Goal: Task Accomplishment & Management: Manage account settings

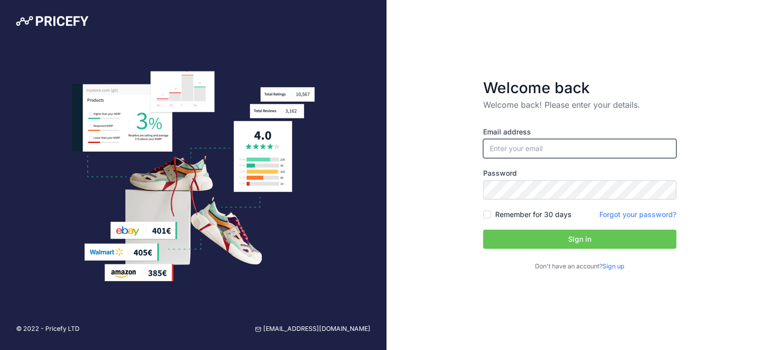
type input "morgane.jully@pegasomarine.de"
click at [557, 148] on input "morgane.jully@pegasomarine.de" at bounding box center [579, 148] width 193 height 19
click at [473, 104] on form "Welcome back Welcome back! Please enter your details. Email address morgane.jul…" at bounding box center [579, 174] width 225 height 224
click at [488, 216] on input "Remember for 30 days" at bounding box center [487, 214] width 8 height 8
checkbox input "true"
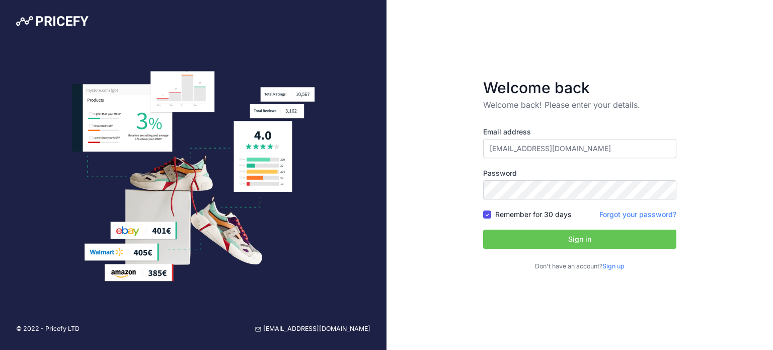
click at [556, 240] on button "Sign in" at bounding box center [579, 238] width 193 height 19
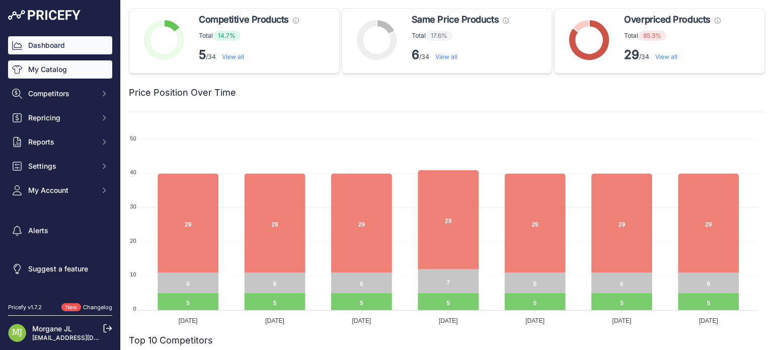
click at [54, 63] on link "My Catalog" at bounding box center [60, 69] width 104 height 18
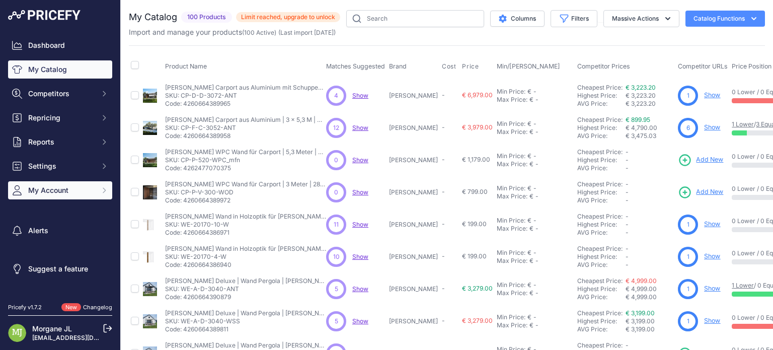
click at [64, 190] on span "My Account" at bounding box center [61, 190] width 66 height 10
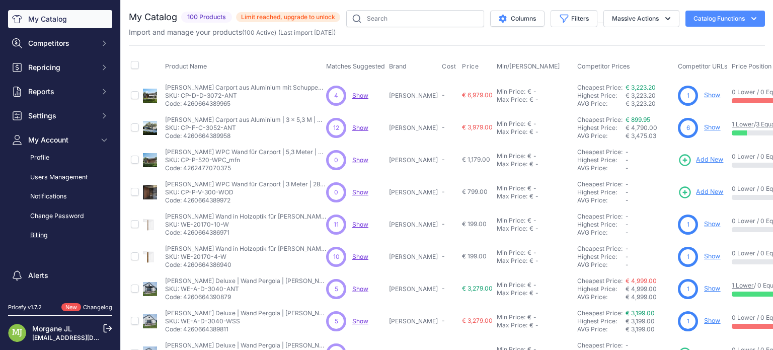
click at [49, 234] on link "Billing" at bounding box center [60, 235] width 104 height 18
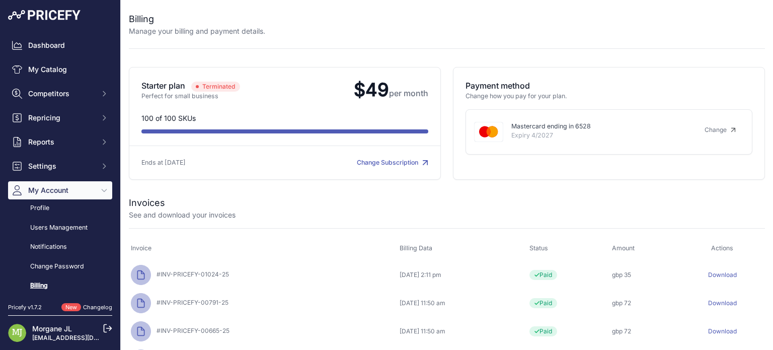
click at [382, 167] on div "Change Subscription" at bounding box center [356, 163] width 143 height 10
click at [382, 157] on div "Starter plan Terminated Perfect for small business $49 per month" at bounding box center [285, 123] width 312 height 113
click at [382, 160] on link "Change Subscription" at bounding box center [392, 163] width 71 height 8
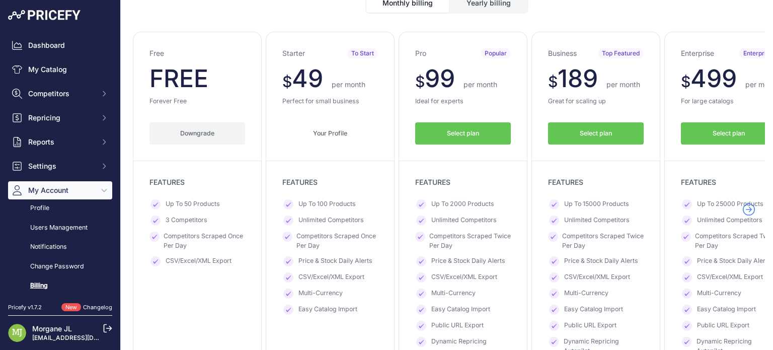
scroll to position [101, 0]
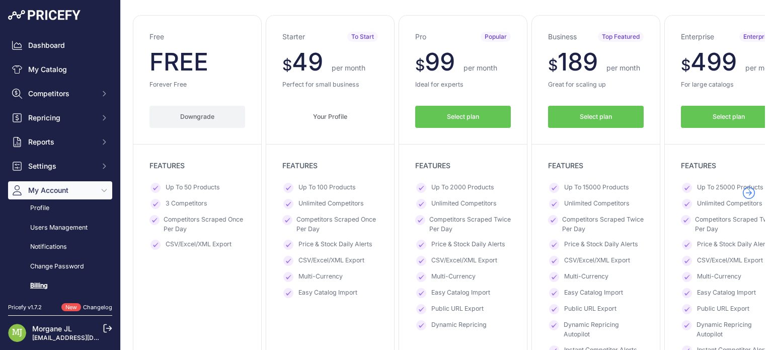
click at [256, 18] on div "Free $ 0 $ 0 per month FREE $ 0 0 Forever Free Select plan" at bounding box center [197, 193] width 129 height 357
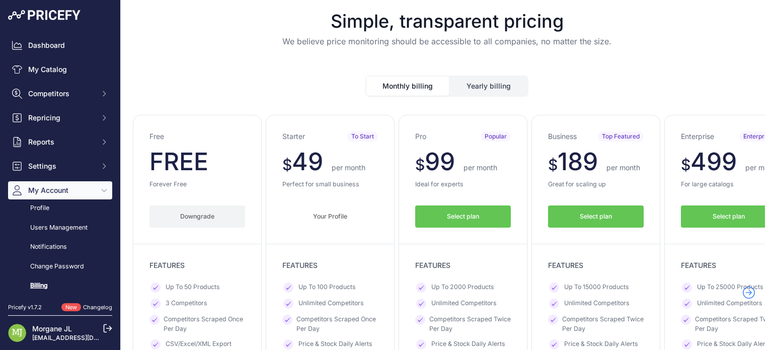
scroll to position [0, 0]
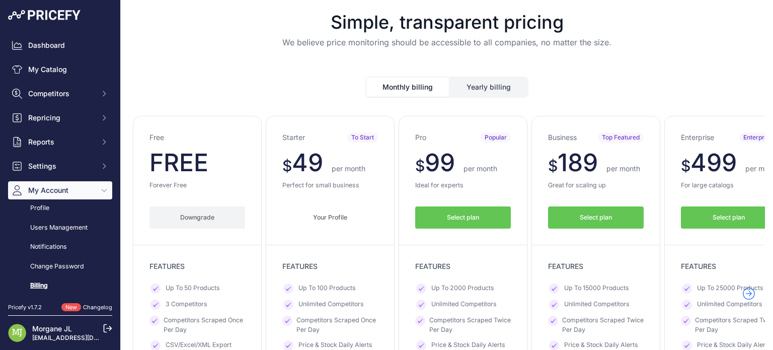
click at [495, 78] on button "Yearly billing" at bounding box center [489, 87] width 78 height 19
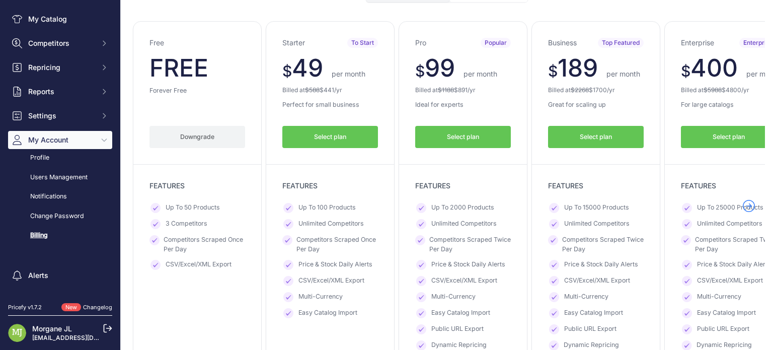
scroll to position [101, 0]
